Goal: Task Accomplishment & Management: Manage account settings

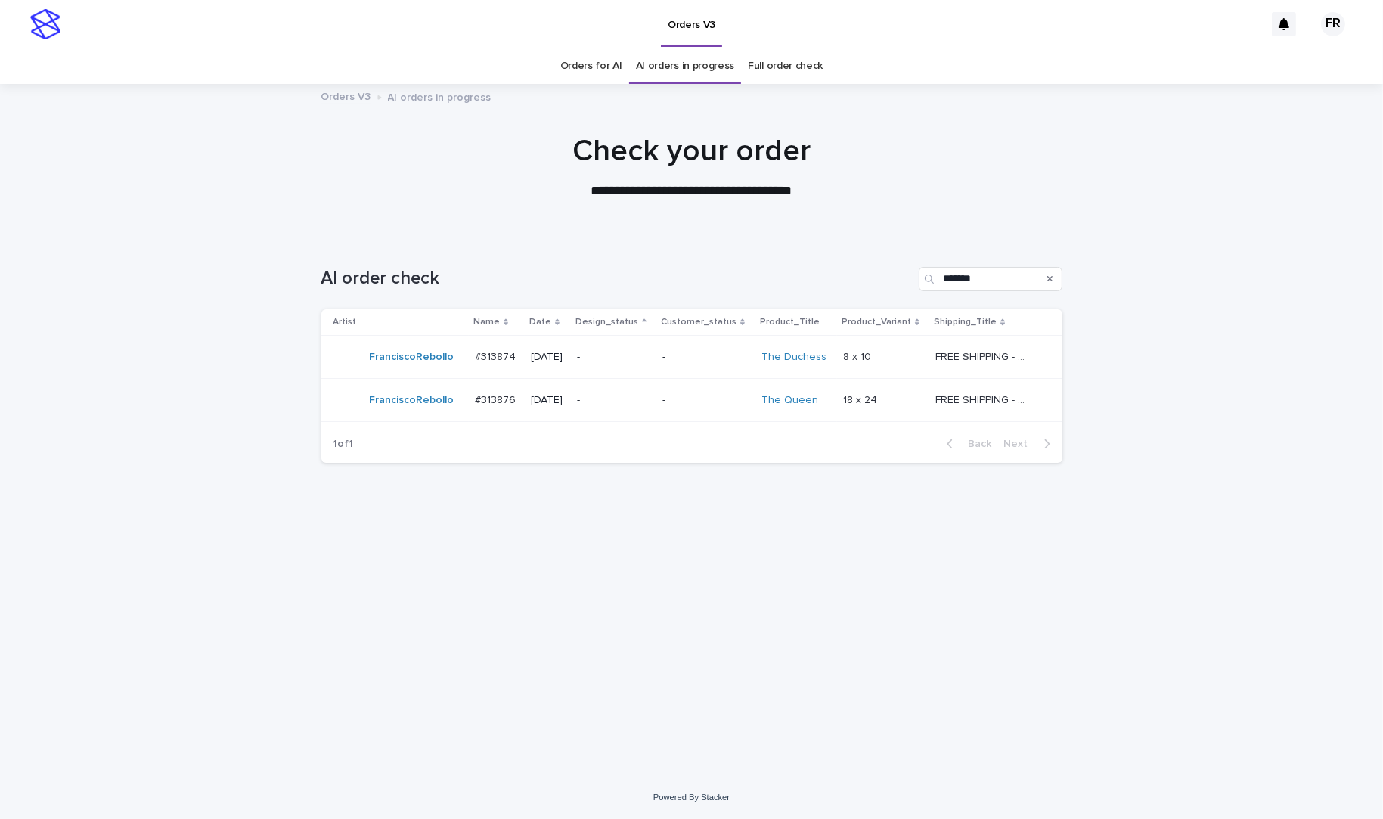
drag, startPoint x: 881, startPoint y: 253, endPoint x: 982, endPoint y: 104, distance: 179.7
click at [882, 253] on div "AI order check *******" at bounding box center [691, 273] width 741 height 73
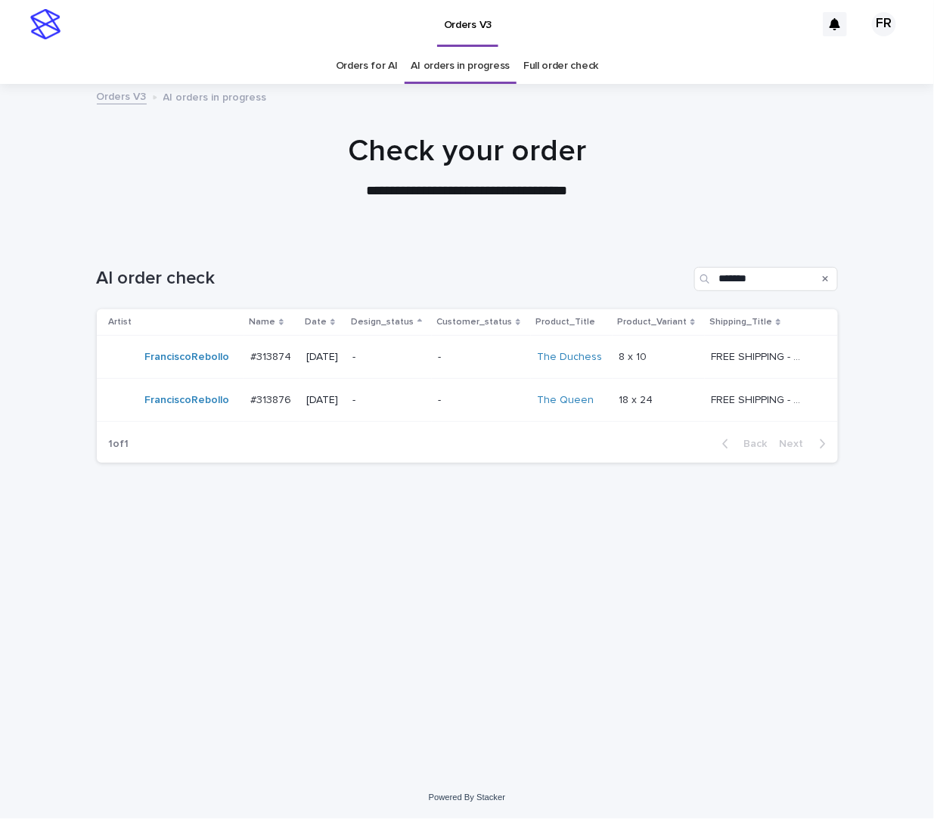
click at [485, 353] on p "-" at bounding box center [481, 357] width 87 height 13
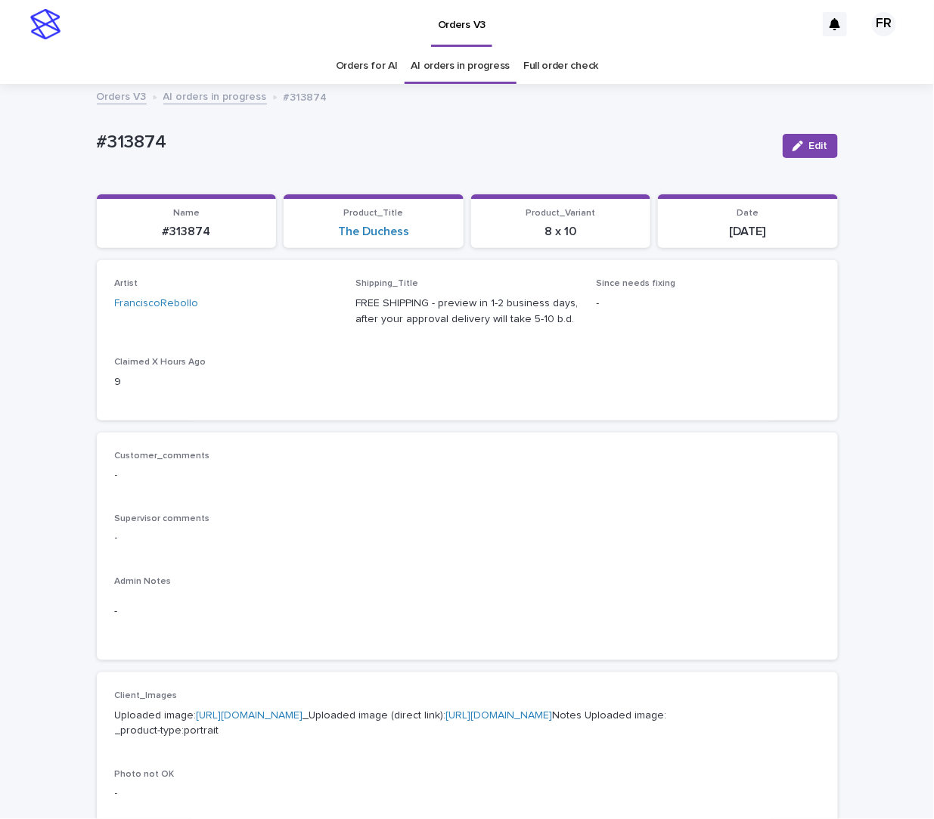
click at [853, 72] on div "Orders for AI AI orders in progress Full order check" at bounding box center [467, 66] width 934 height 36
click at [23, 369] on div "Loading... Saving… Loading... Saving… #313874 Edit #313874 Edit Sorry, there wa…" at bounding box center [467, 774] width 934 height 1378
click at [446, 721] on link "[URL][DOMAIN_NAME]" at bounding box center [499, 715] width 107 height 11
click at [475, 430] on div "Loading... Saving… Artist FranciscoRebollo Shipping_Title FREE SHIPPING - previ…" at bounding box center [467, 346] width 741 height 172
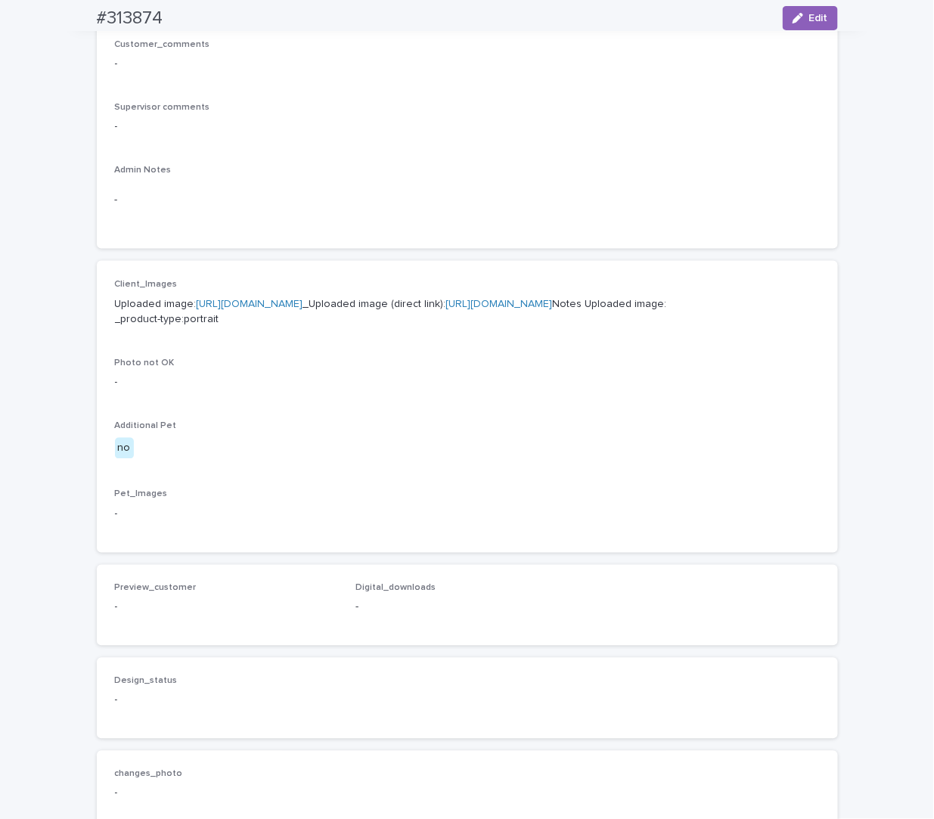
scroll to position [454, 0]
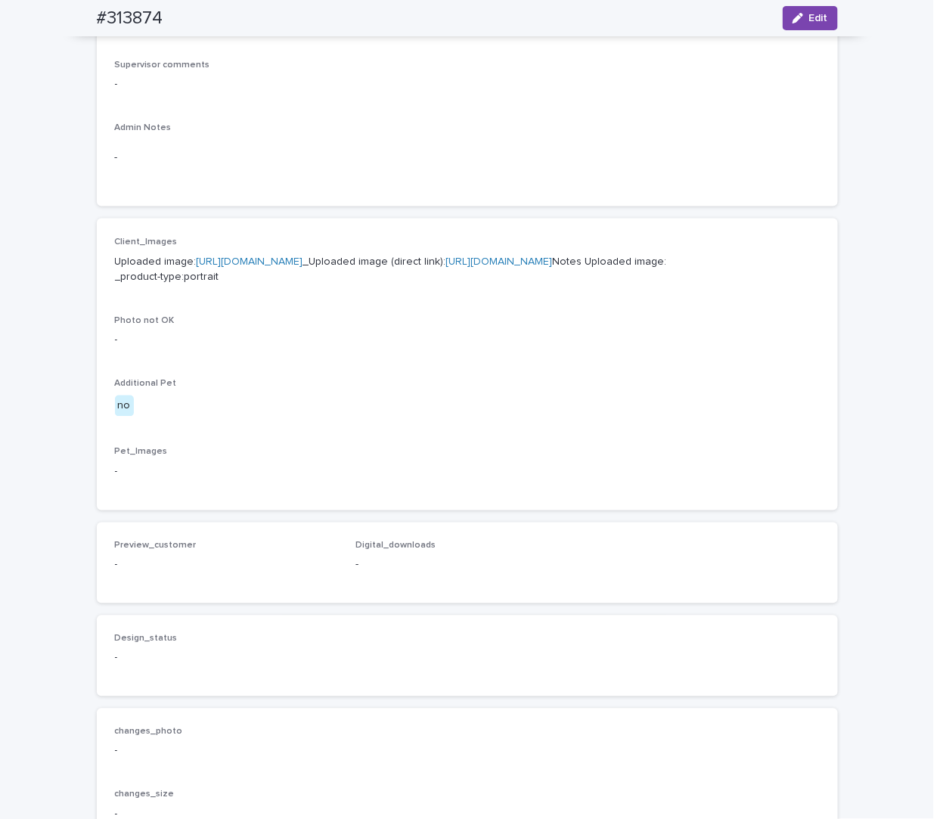
click at [380, 286] on p "Uploaded image: [URL][DOMAIN_NAME] _Uploaded image (direct link): [URL][DOMAIN_…" at bounding box center [467, 270] width 705 height 32
click at [448, 492] on div "Client_Images Uploaded image: [URL][DOMAIN_NAME] _Uploaded image (direct link):…" at bounding box center [467, 365] width 705 height 256
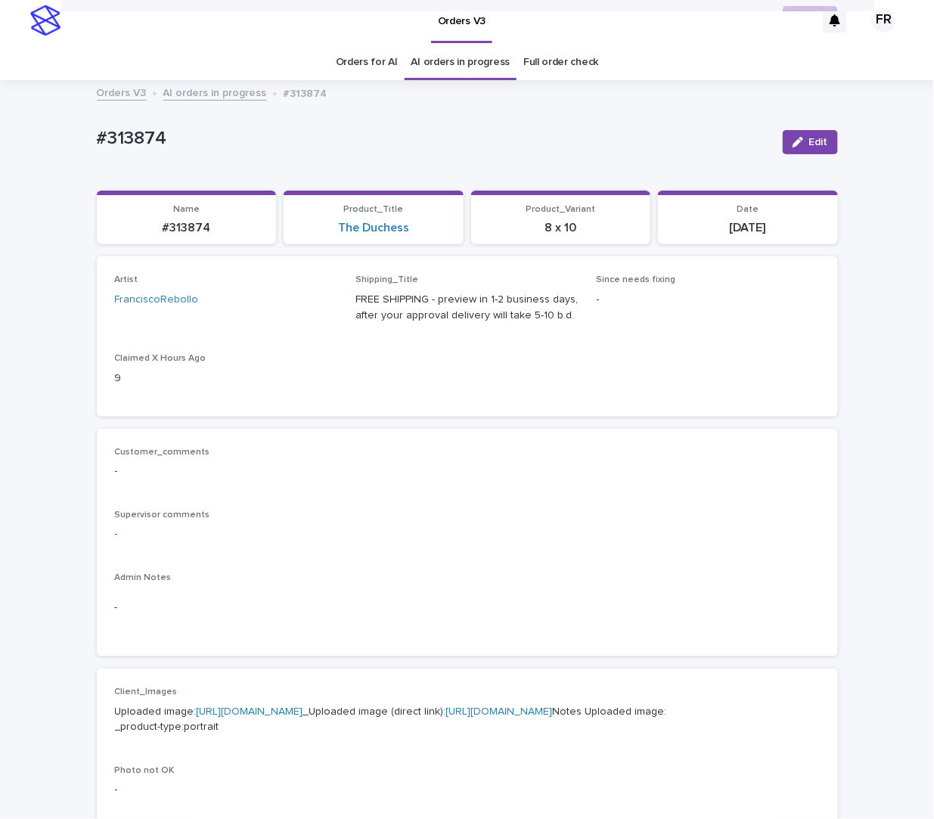
scroll to position [0, 0]
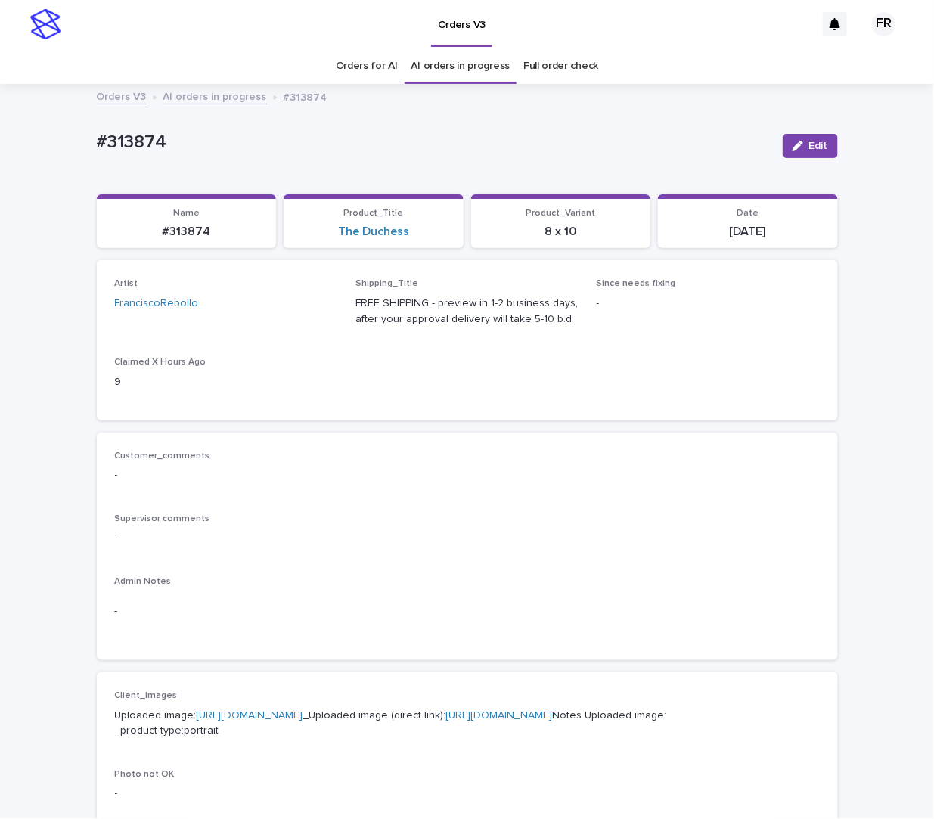
click at [437, 481] on p "-" at bounding box center [467, 475] width 705 height 16
click at [588, 389] on div "Artist FranciscoRebollo Shipping_Title FREE SHIPPING - preview in 1-2 business …" at bounding box center [467, 339] width 705 height 123
click at [469, 511] on div "Customer_comments - Supervisor comments - Admin Notes -" at bounding box center [467, 547] width 705 height 192
click at [809, 143] on span "Edit" at bounding box center [818, 146] width 19 height 11
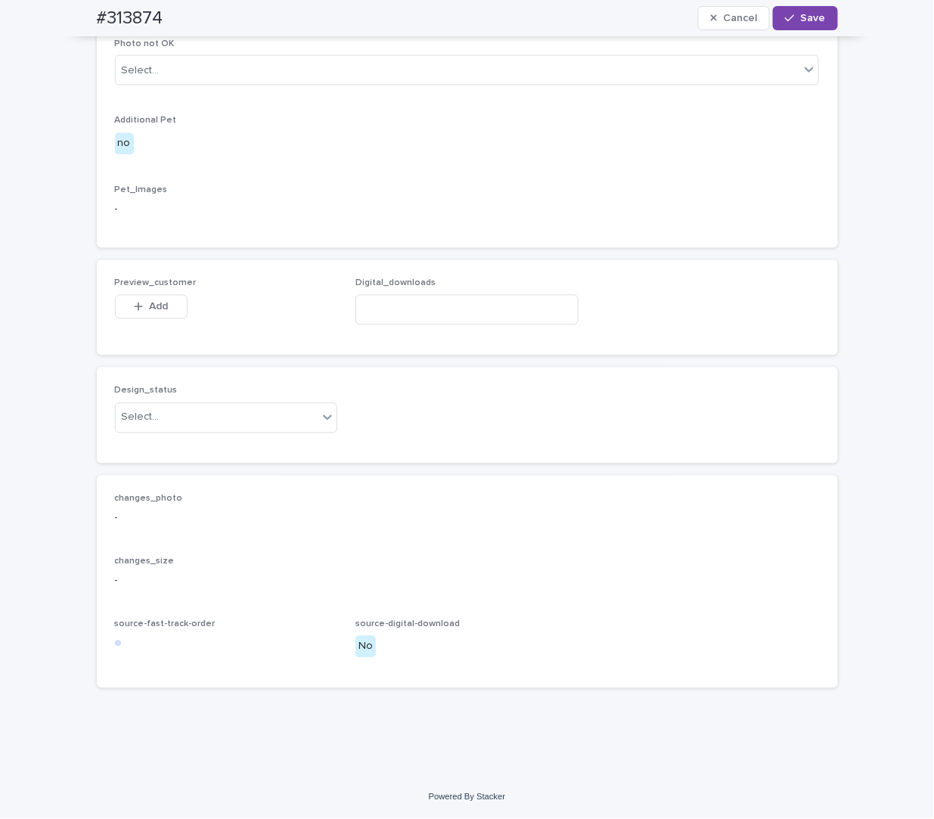
scroll to position [807, 0]
click at [167, 417] on div "Select..." at bounding box center [217, 417] width 203 height 25
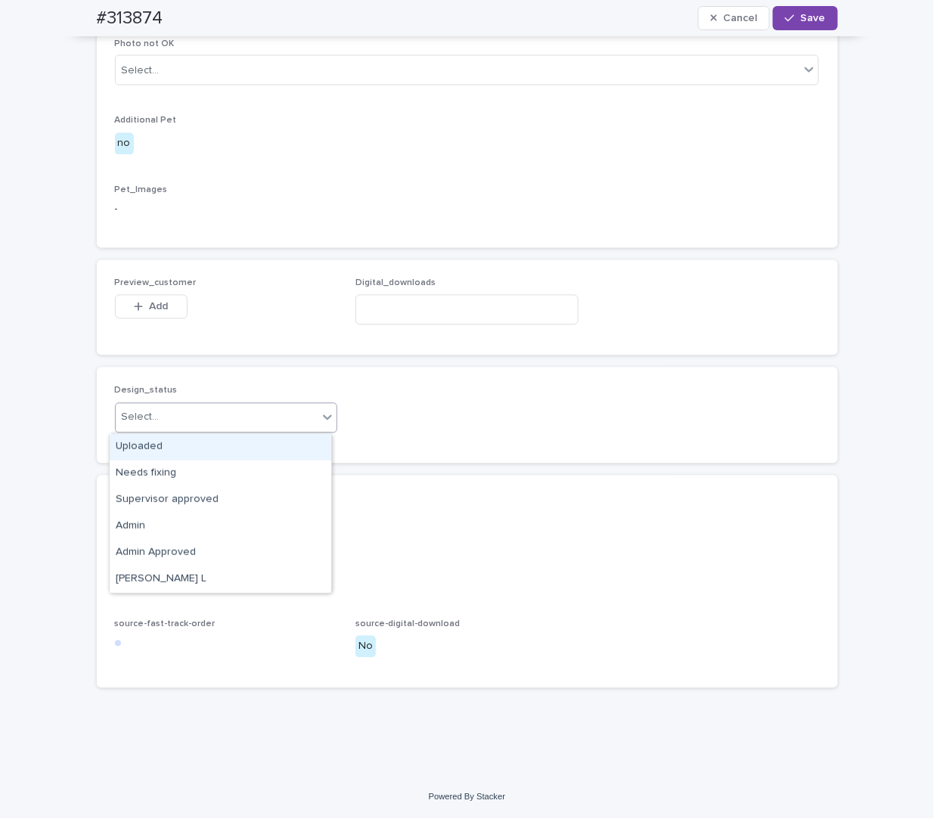
click at [168, 452] on div "Uploaded" at bounding box center [221, 447] width 222 height 26
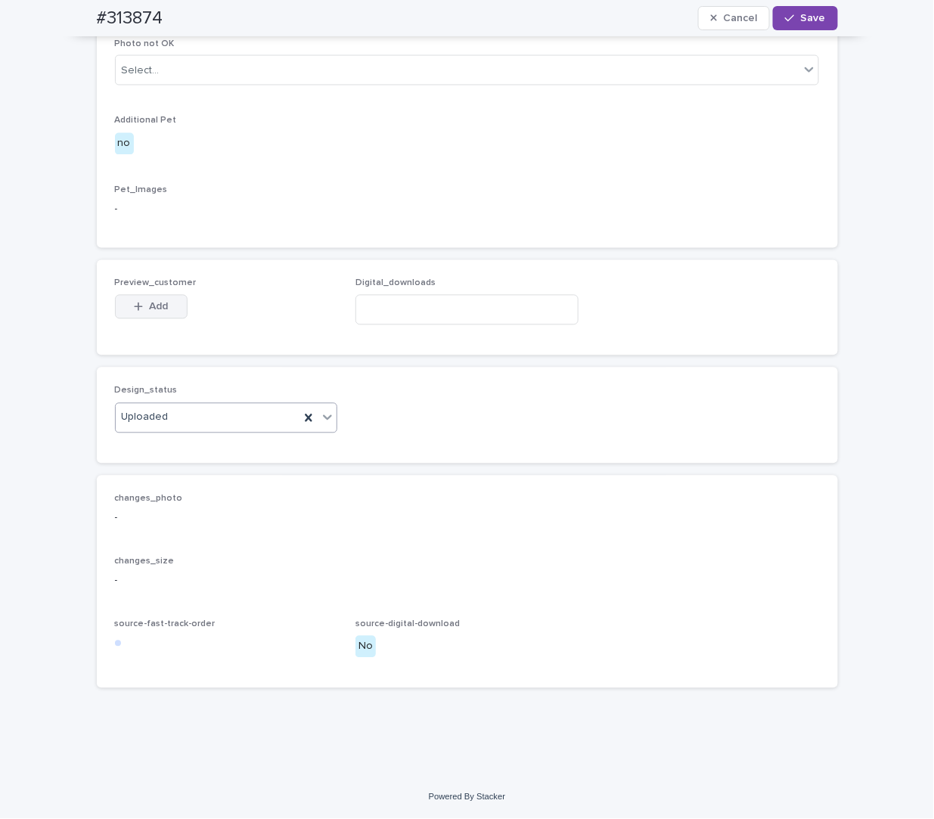
click at [137, 305] on div "button" at bounding box center [141, 307] width 15 height 11
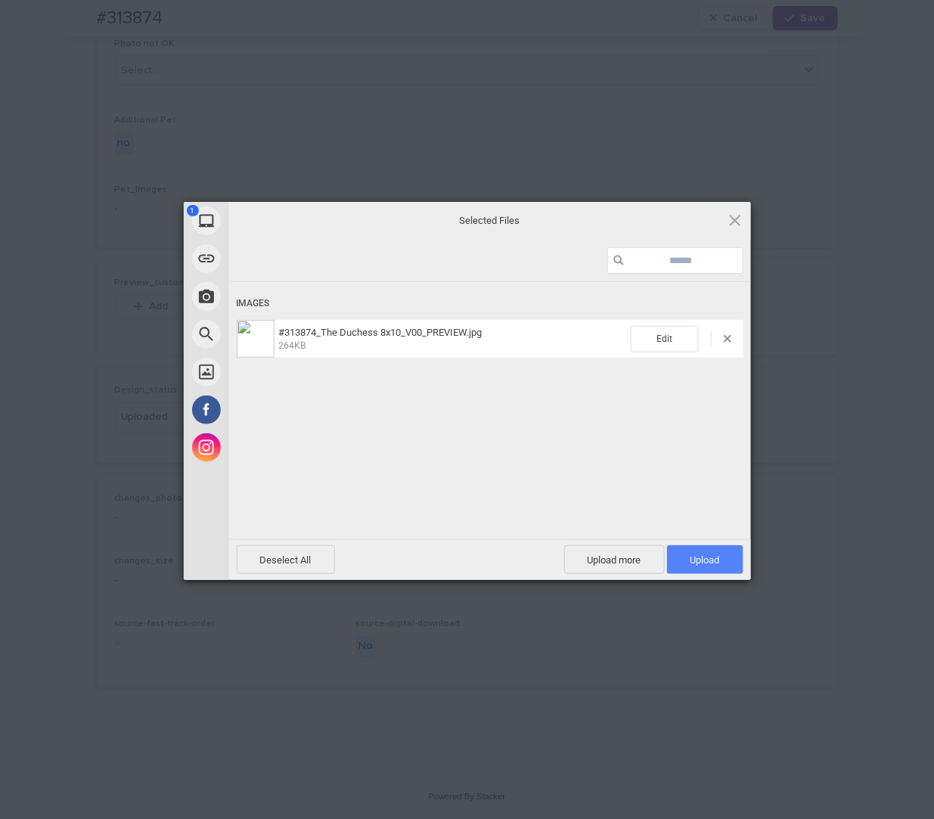
click at [711, 552] on span "Upload 1" at bounding box center [705, 559] width 76 height 29
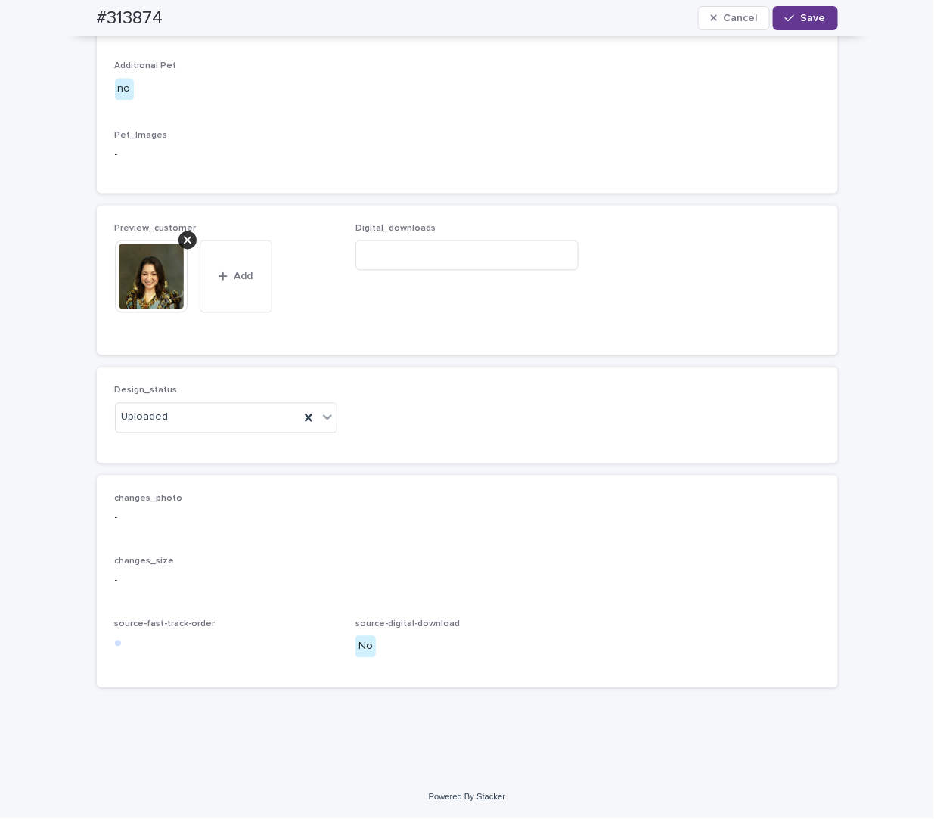
drag, startPoint x: 802, startPoint y: 21, endPoint x: 775, endPoint y: 20, distance: 26.5
click at [802, 20] on span "Save" at bounding box center [813, 18] width 25 height 11
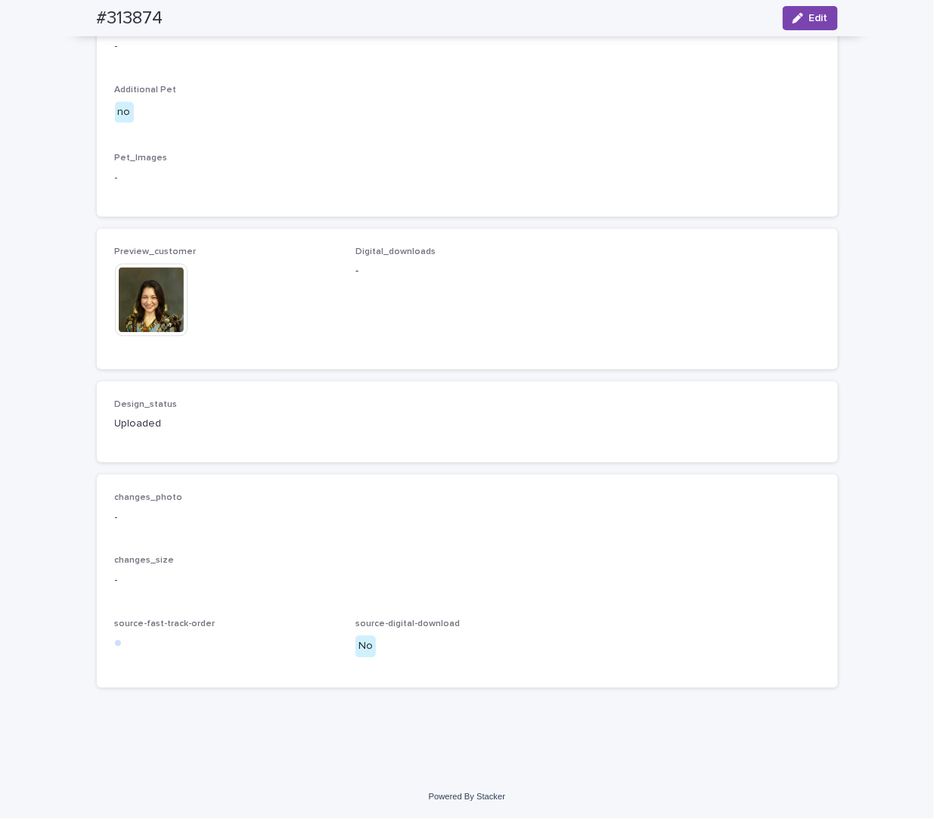
scroll to position [789, 0]
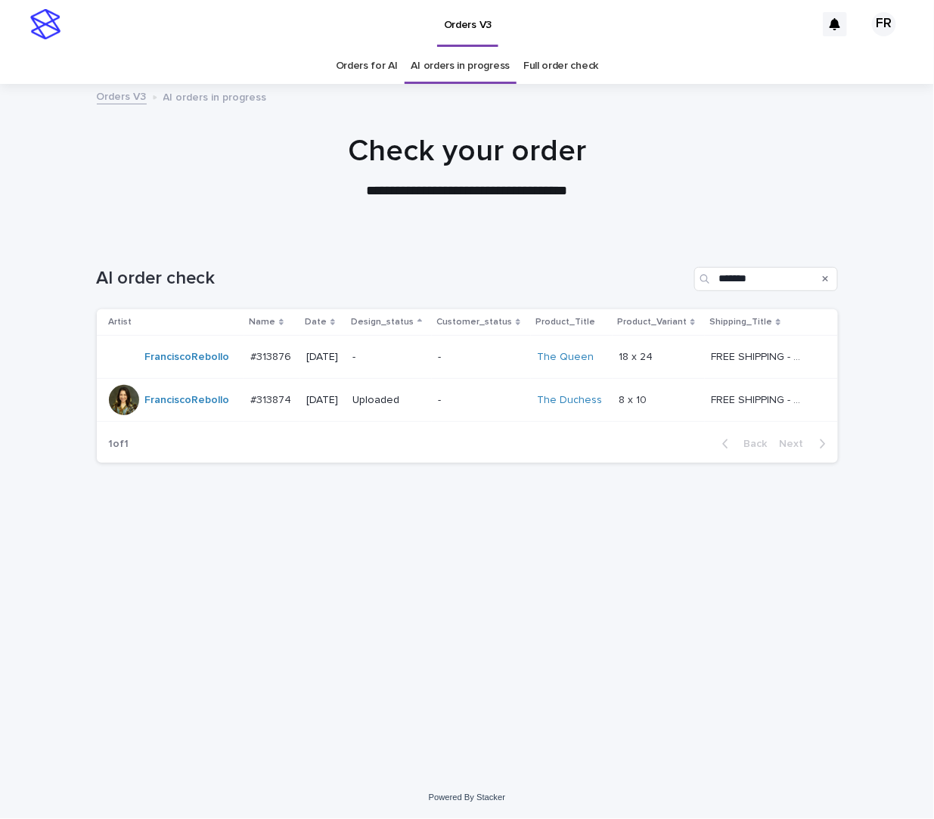
click at [395, 349] on div "-" at bounding box center [388, 356] width 73 height 16
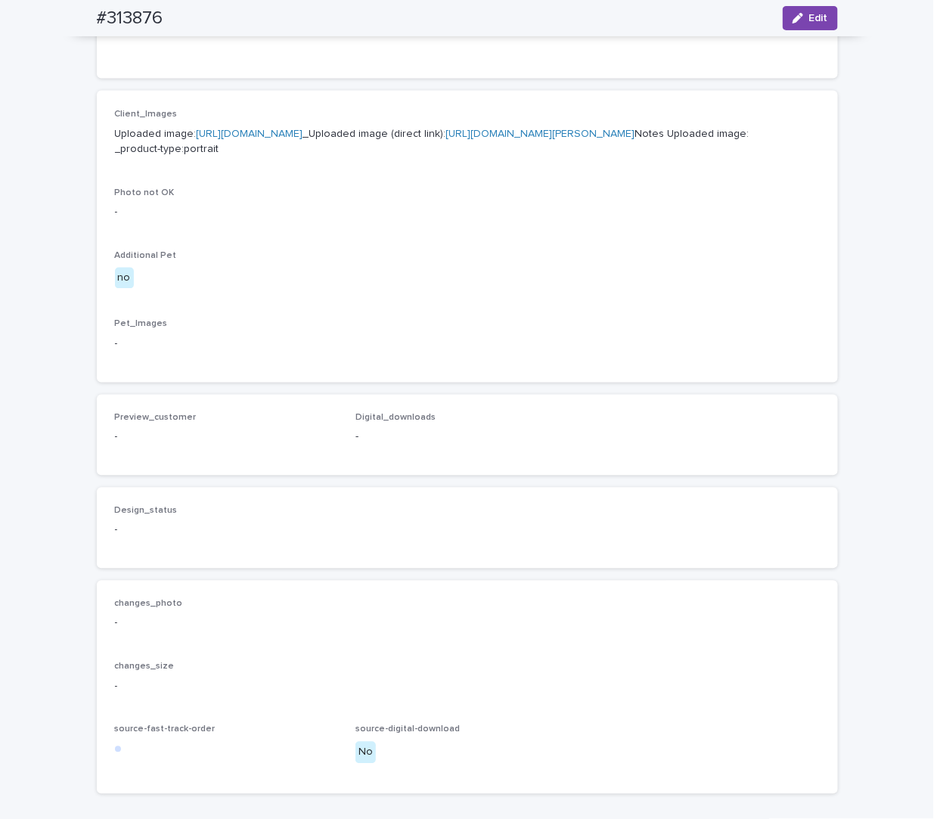
scroll to position [681, 0]
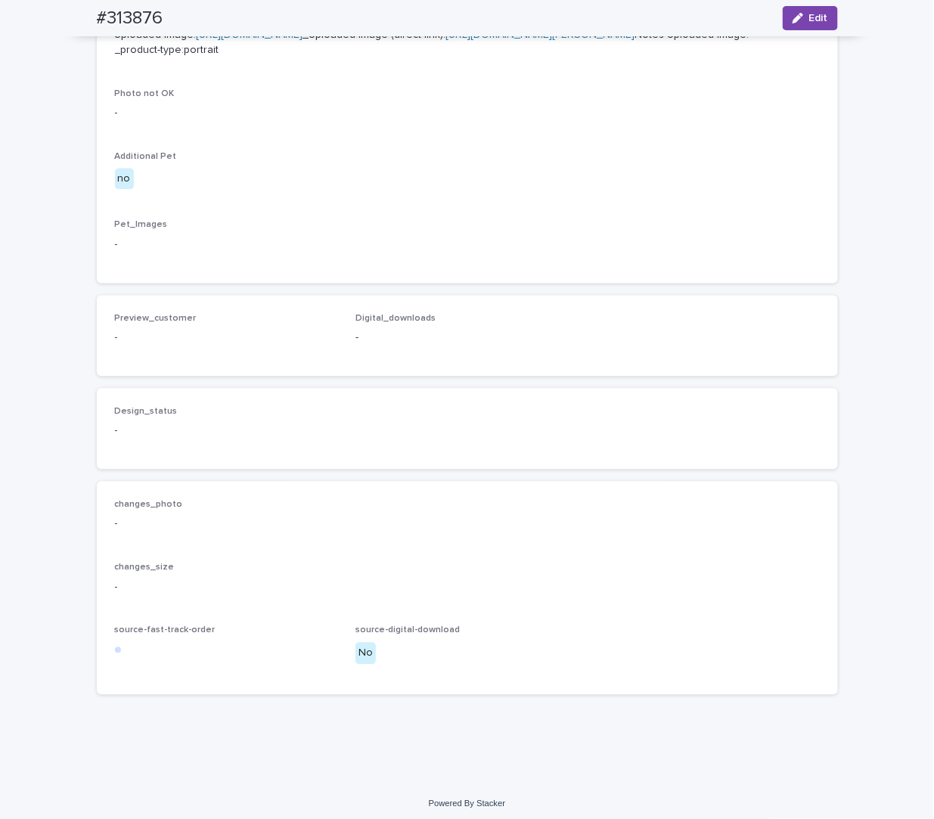
click at [446, 40] on link "[URL][DOMAIN_NAME][PERSON_NAME]" at bounding box center [540, 34] width 189 height 11
click at [334, 133] on div "Photo not OK -" at bounding box center [467, 110] width 705 height 45
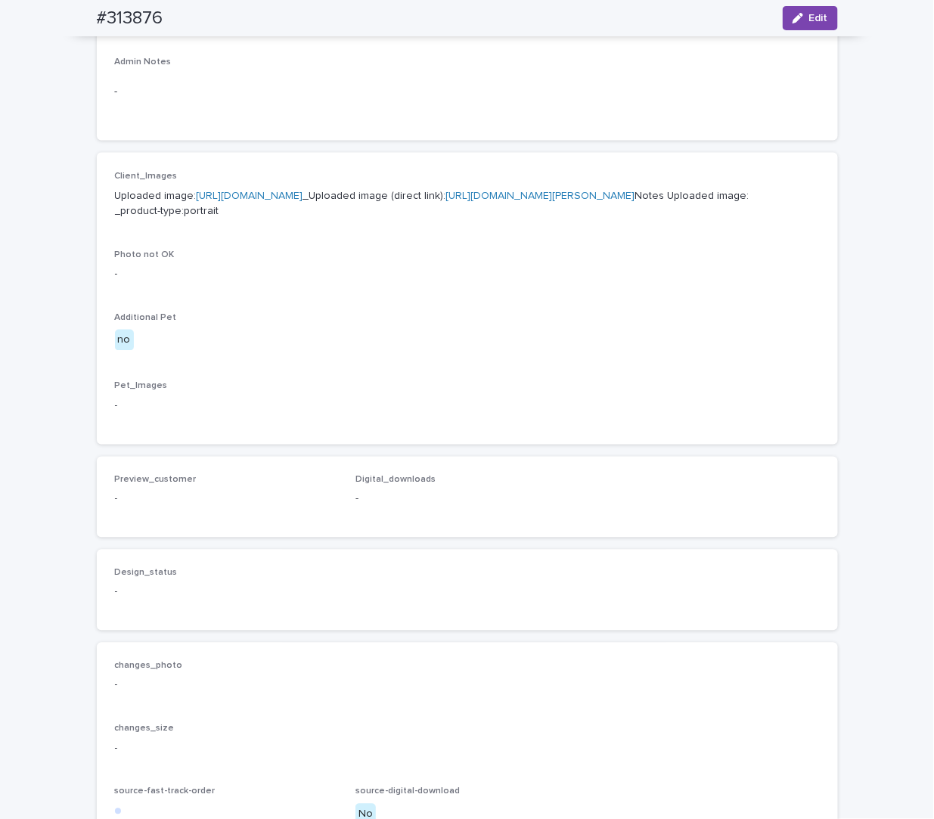
scroll to position [529, 0]
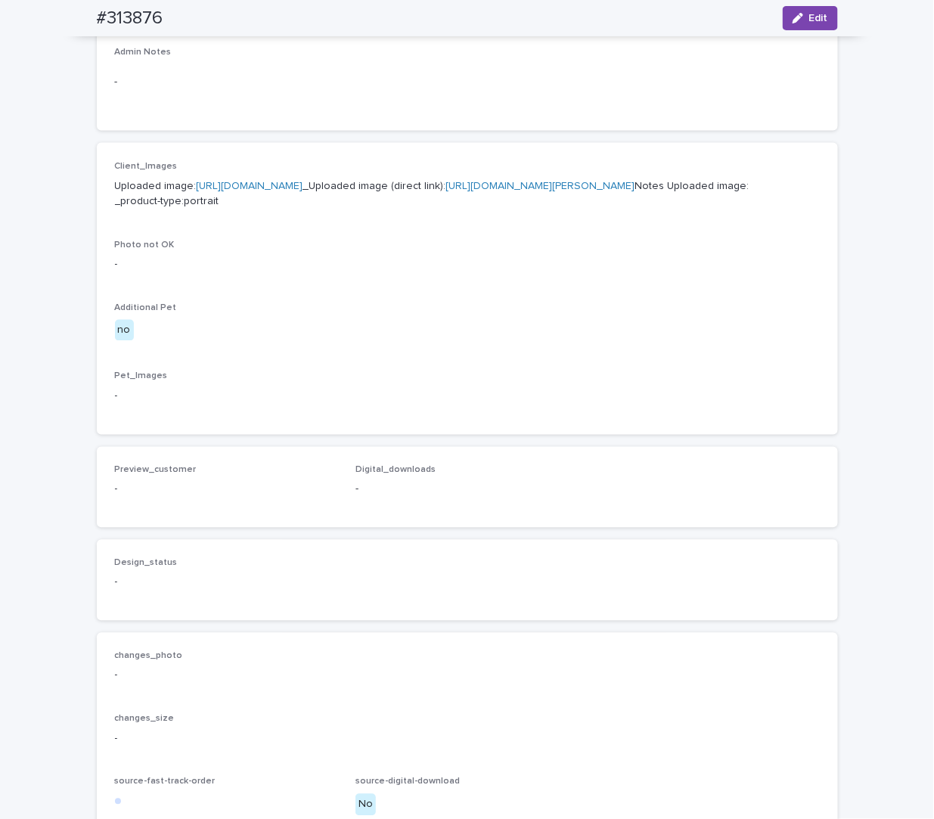
drag, startPoint x: 789, startPoint y: 22, endPoint x: 766, endPoint y: 44, distance: 31.6
click at [792, 22] on icon "button" at bounding box center [797, 18] width 11 height 11
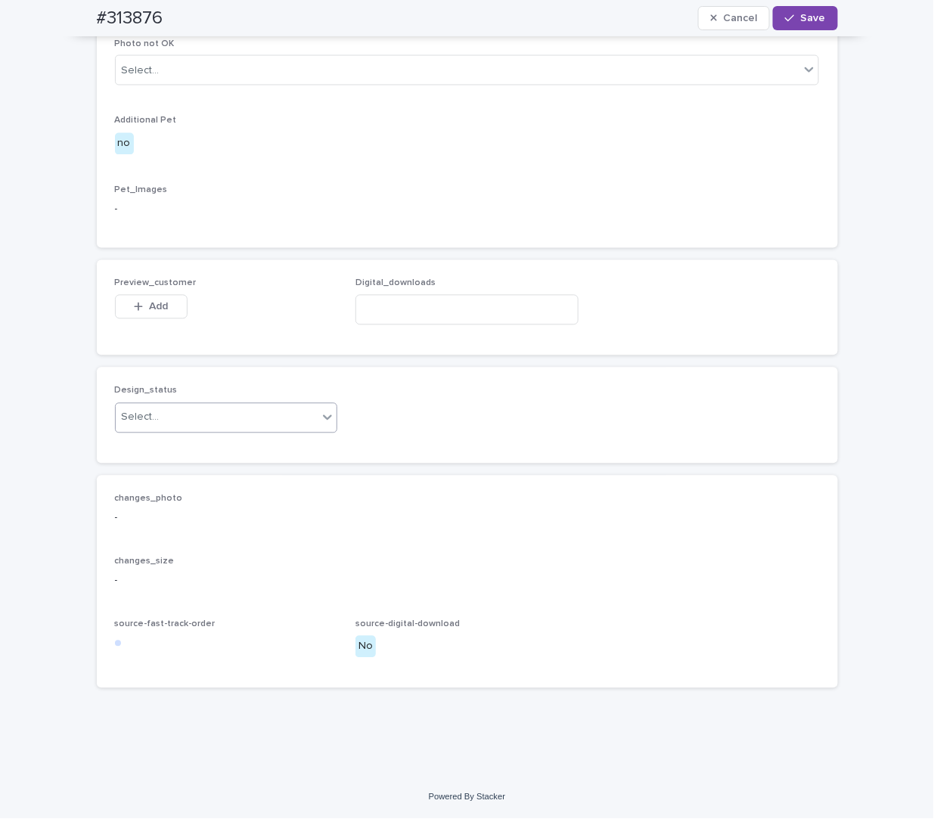
scroll to position [823, 0]
click at [169, 414] on div "Select..." at bounding box center [217, 417] width 203 height 25
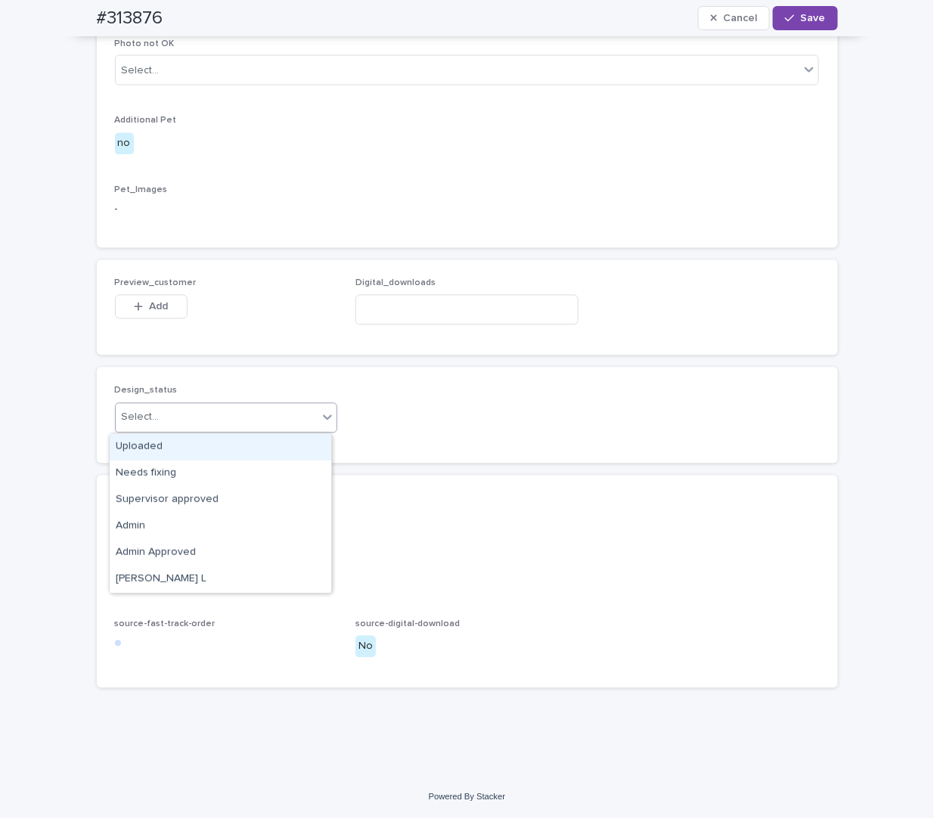
click at [157, 437] on div "Uploaded" at bounding box center [221, 447] width 222 height 26
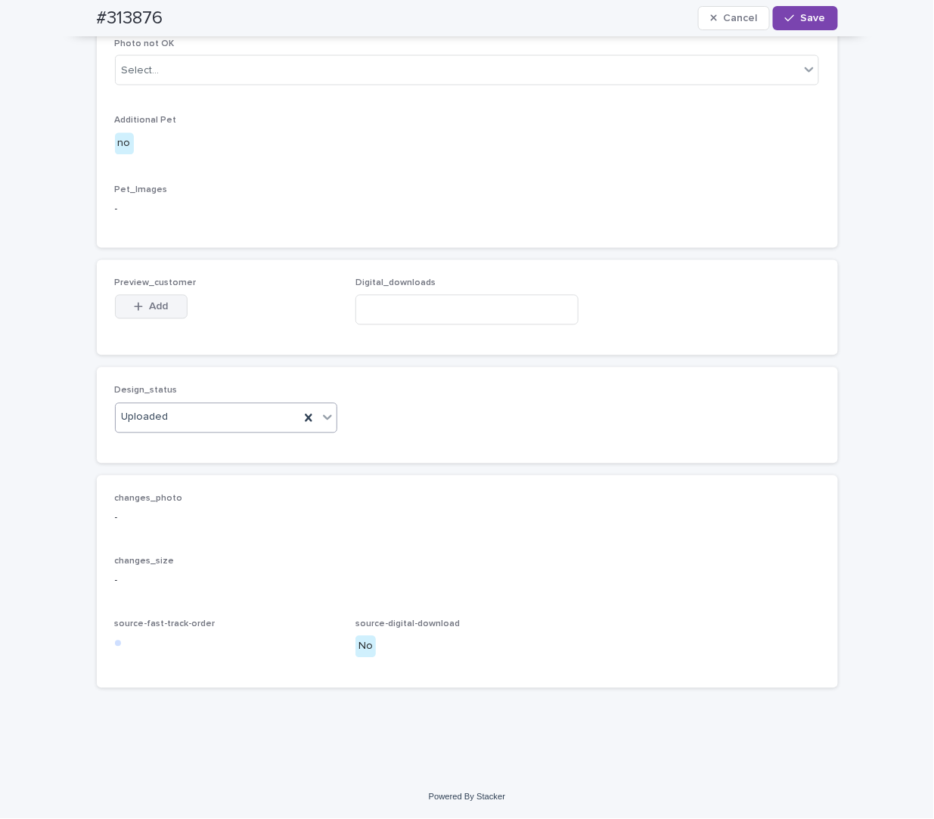
click at [138, 310] on div "button" at bounding box center [141, 307] width 15 height 11
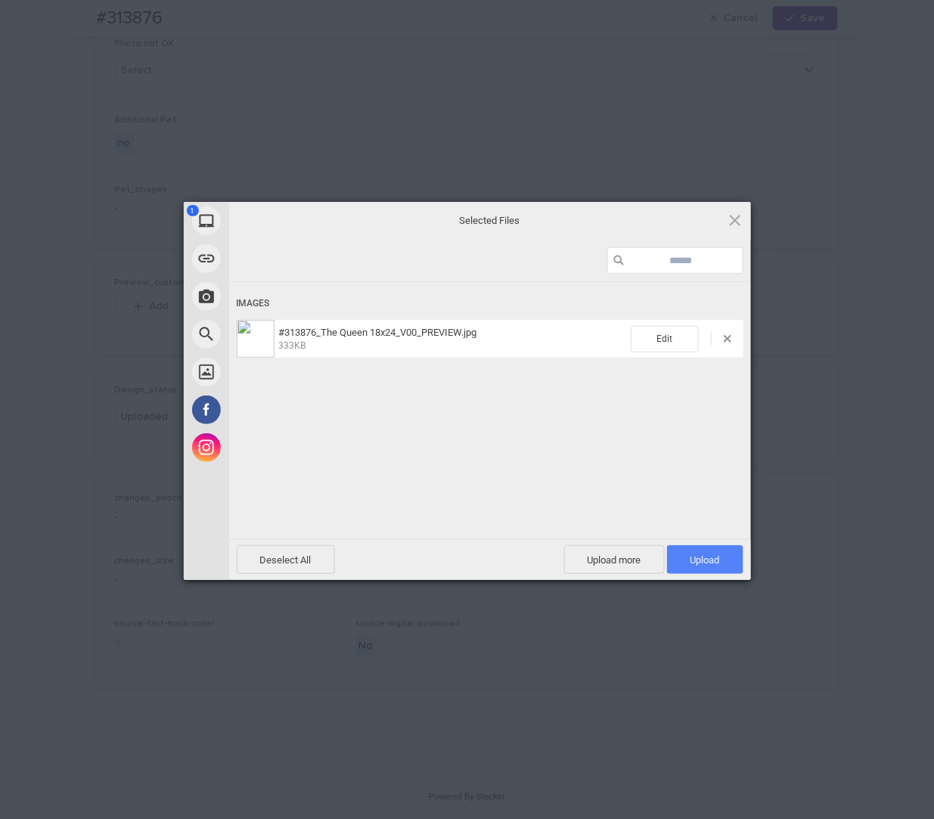
click at [697, 561] on span "Upload 1" at bounding box center [704, 559] width 29 height 11
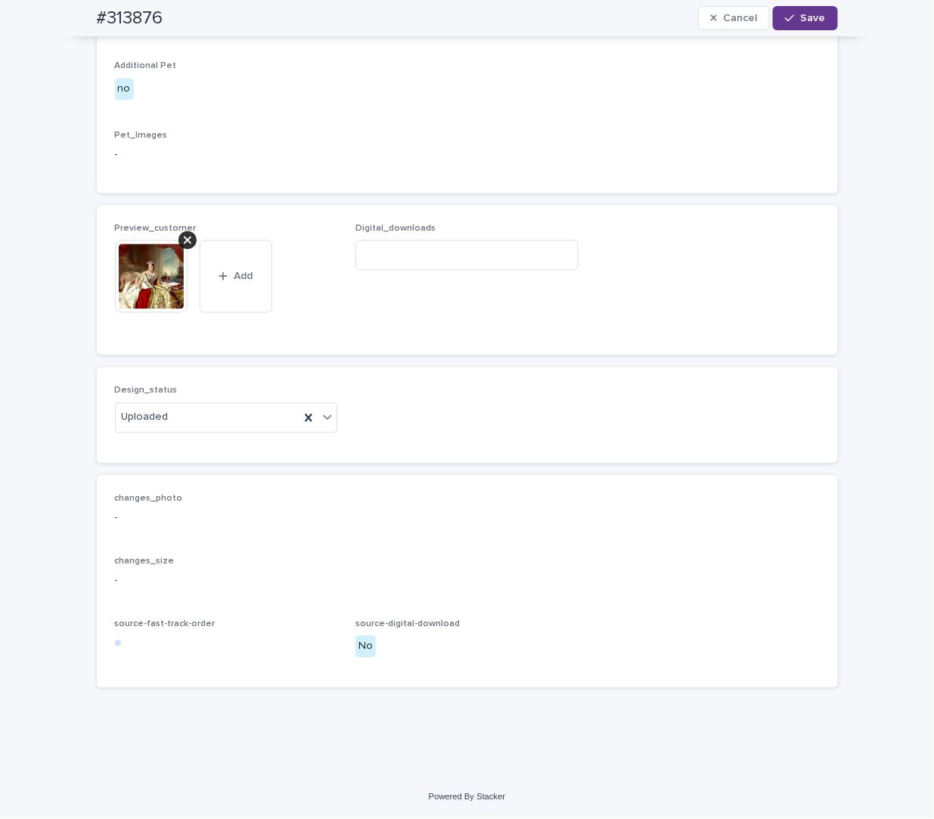
click at [802, 22] on span "Save" at bounding box center [813, 18] width 25 height 11
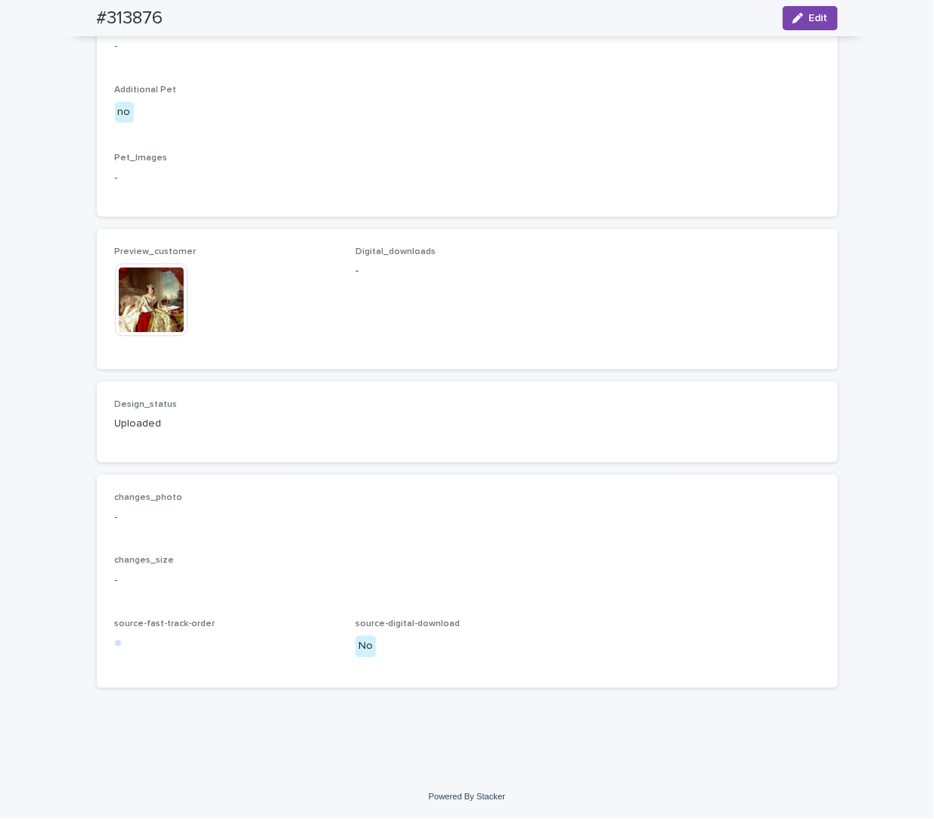
scroll to position [804, 0]
click at [323, 187] on div "-" at bounding box center [467, 177] width 705 height 19
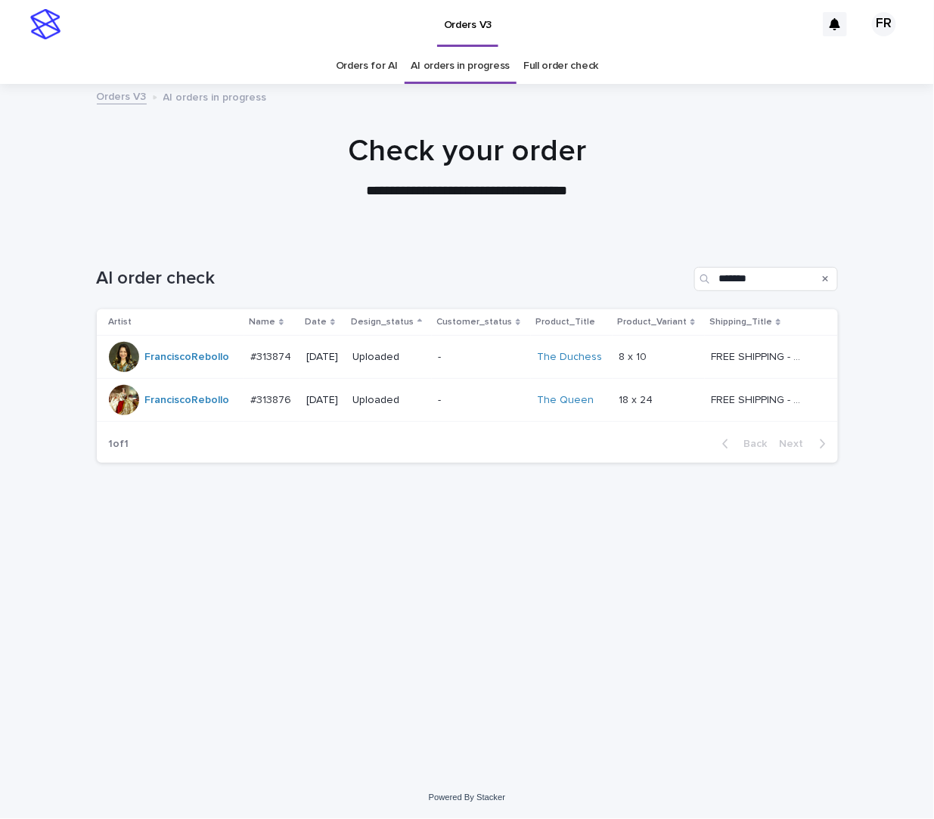
click at [311, 237] on div "AI order check *******" at bounding box center [467, 273] width 741 height 73
